Goal: Find specific page/section: Find specific page/section

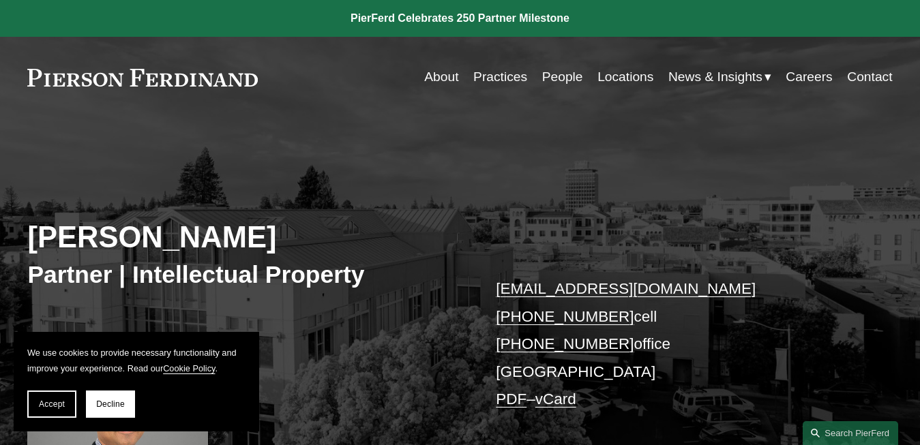
click at [500, 75] on link "Practices" at bounding box center [500, 77] width 54 height 26
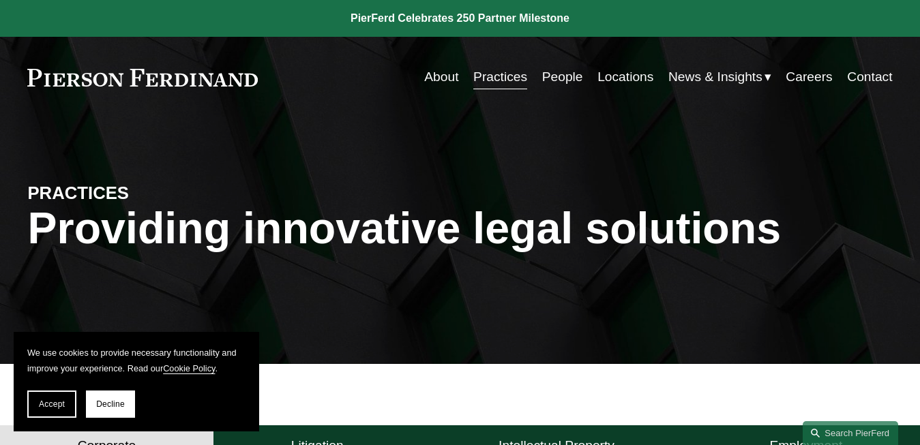
click at [562, 80] on link "People" at bounding box center [562, 77] width 41 height 26
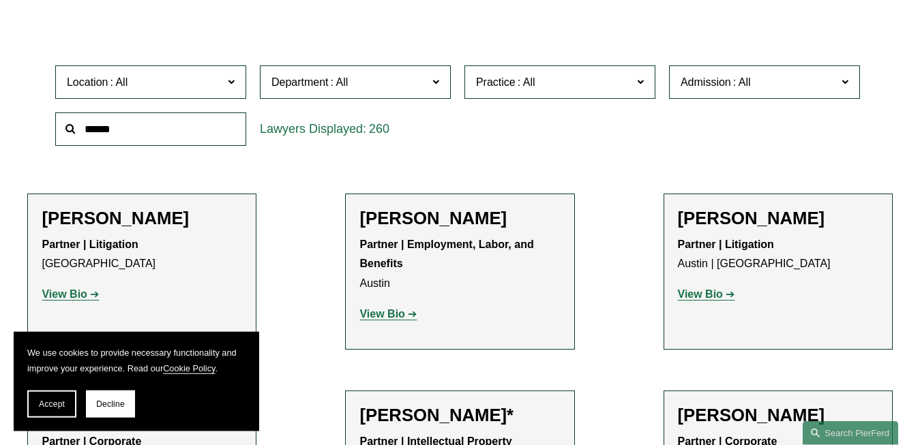
scroll to position [317, 0]
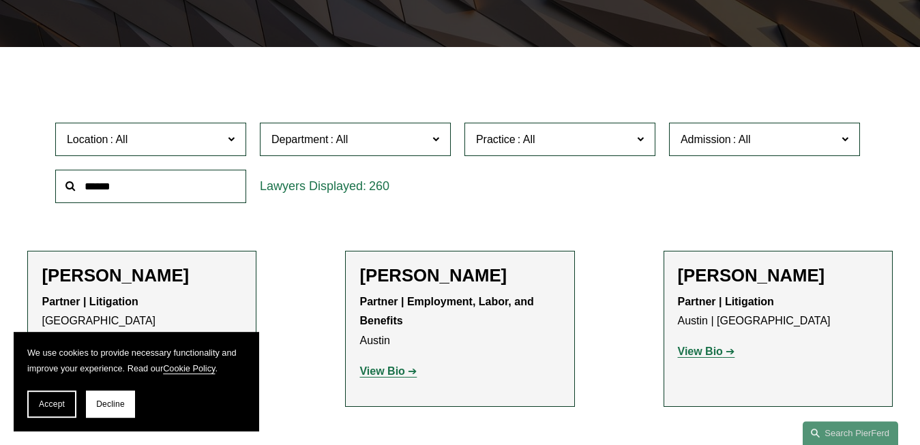
click at [612, 138] on span "Practice" at bounding box center [554, 139] width 156 height 18
click at [0, 0] on link "Commercial Transactions" at bounding box center [0, 0] width 0 height 0
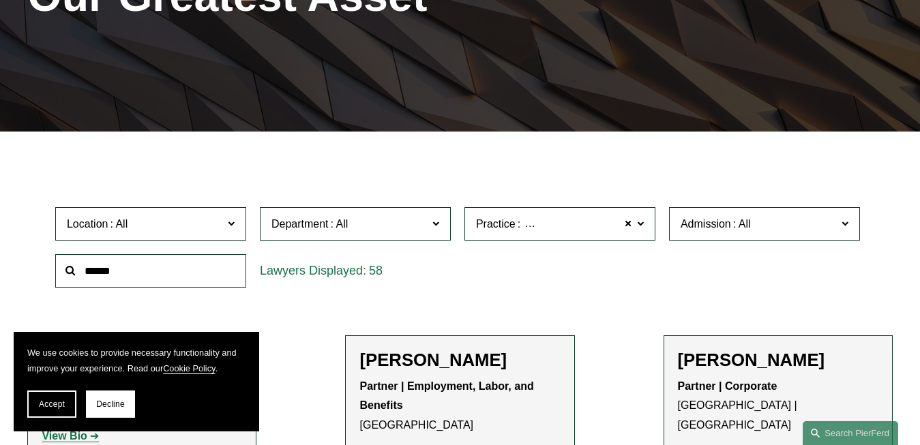
scroll to position [225, 0]
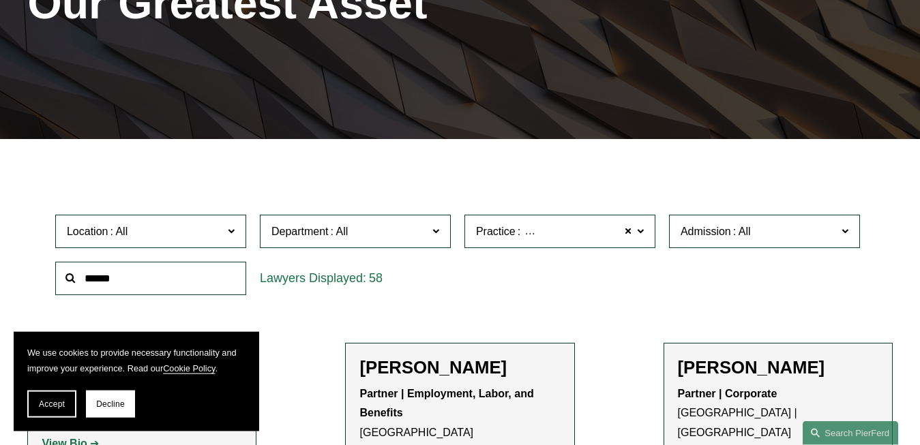
click at [403, 237] on span "Department" at bounding box center [349, 231] width 156 height 18
click at [224, 236] on label "Location" at bounding box center [150, 231] width 191 height 33
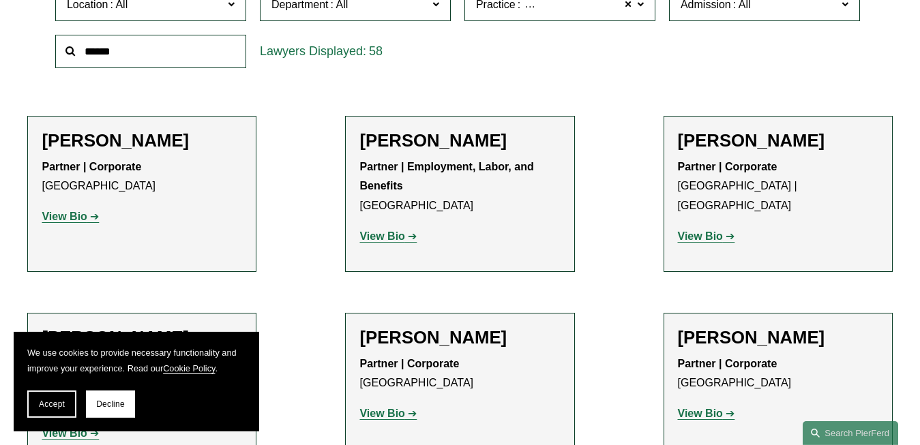
scroll to position [410, 0]
click at [0, 0] on link "Los Angeles" at bounding box center [0, 0] width 0 height 0
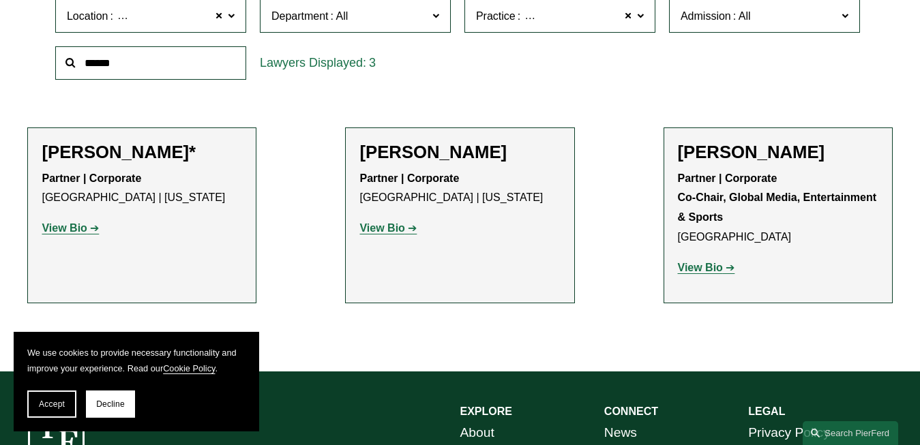
scroll to position [443, 0]
